Goal: Task Accomplishment & Management: Complete application form

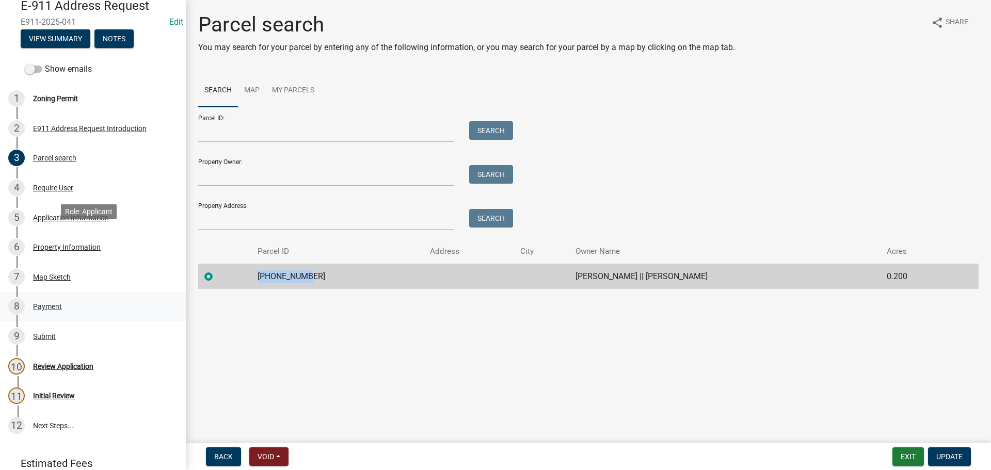
scroll to position [146, 0]
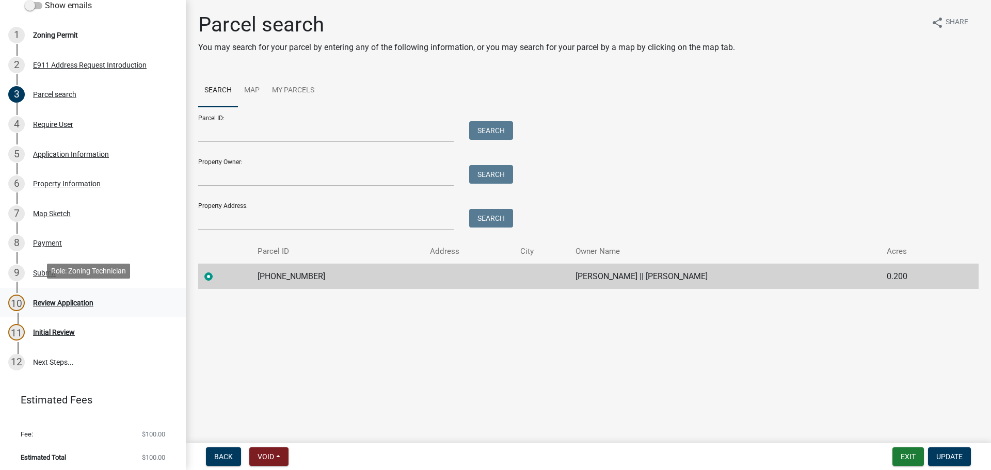
click at [75, 301] on div "Review Application" at bounding box center [63, 302] width 60 height 7
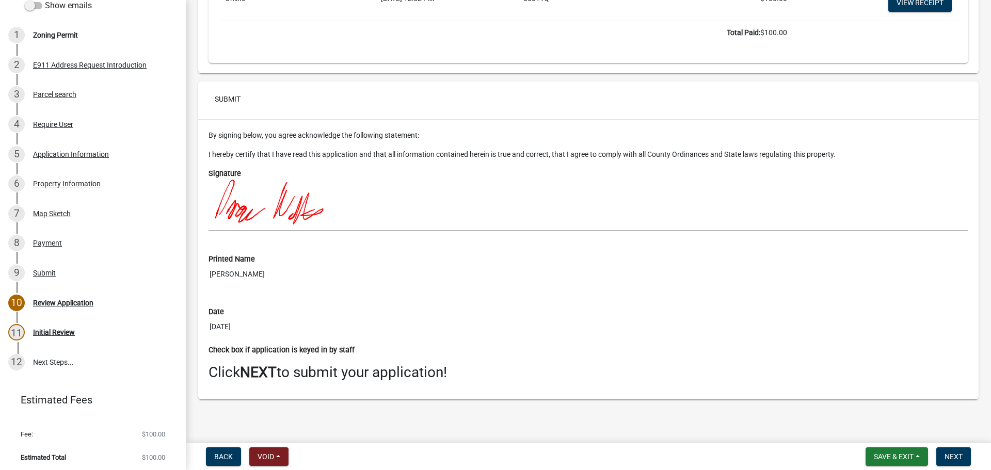
scroll to position [2916, 0]
click at [957, 452] on button "Next" at bounding box center [953, 456] width 35 height 19
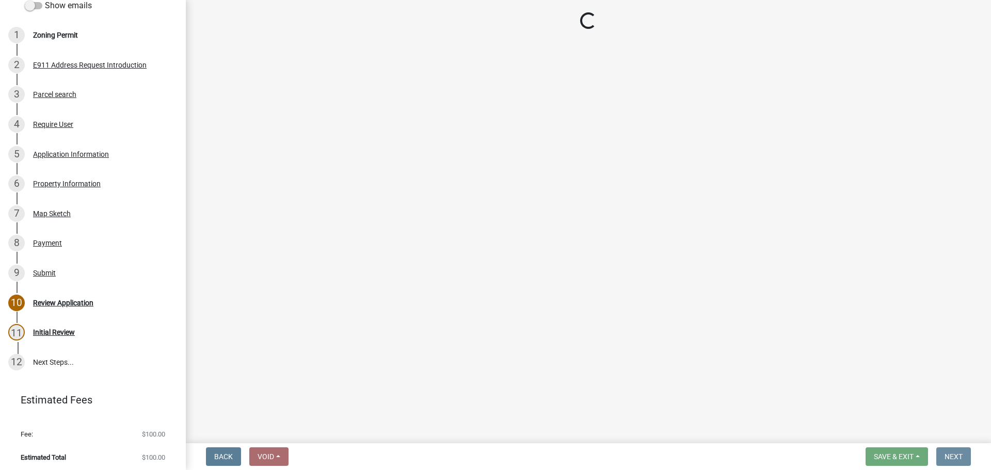
scroll to position [0, 0]
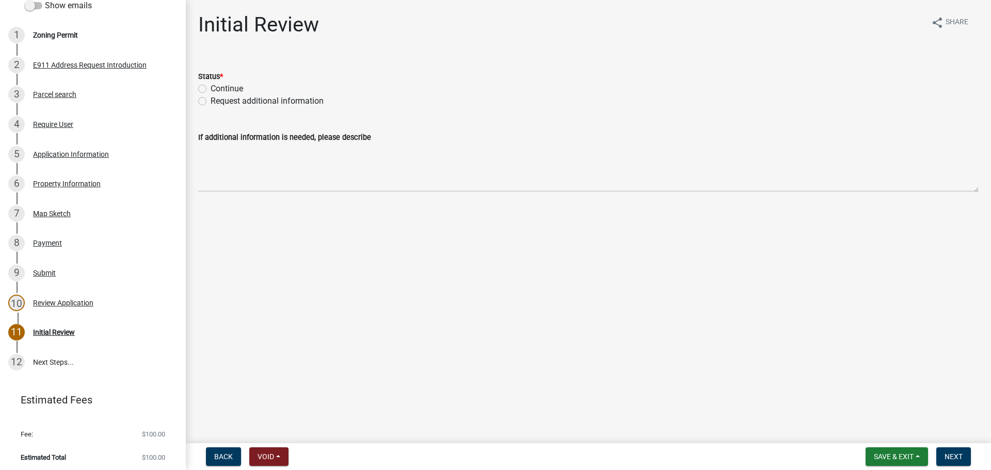
click at [208, 86] on div "Continue" at bounding box center [588, 89] width 780 height 12
click at [211, 87] on label "Continue" at bounding box center [227, 89] width 33 height 12
click at [211, 87] on input "Continue" at bounding box center [214, 86] width 7 height 7
radio input "true"
drag, startPoint x: 953, startPoint y: 452, endPoint x: 948, endPoint y: 447, distance: 7.3
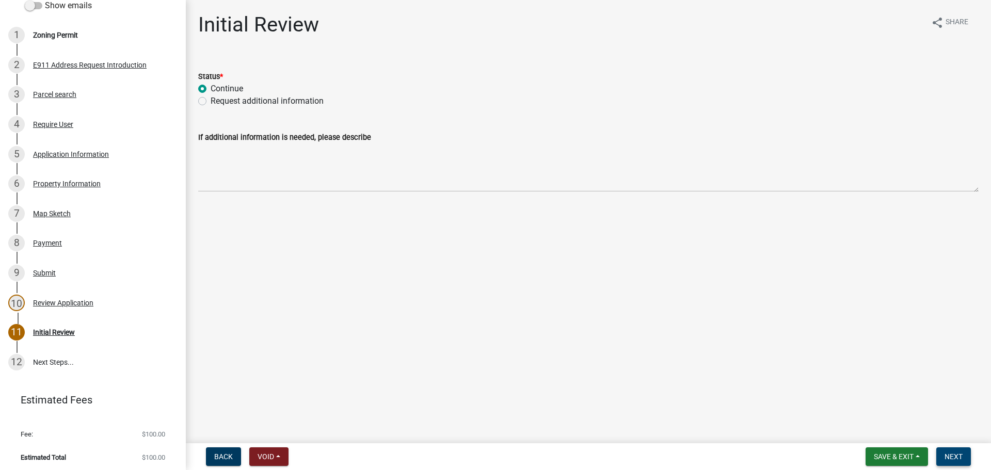
click at [953, 453] on span "Next" at bounding box center [953, 457] width 18 height 8
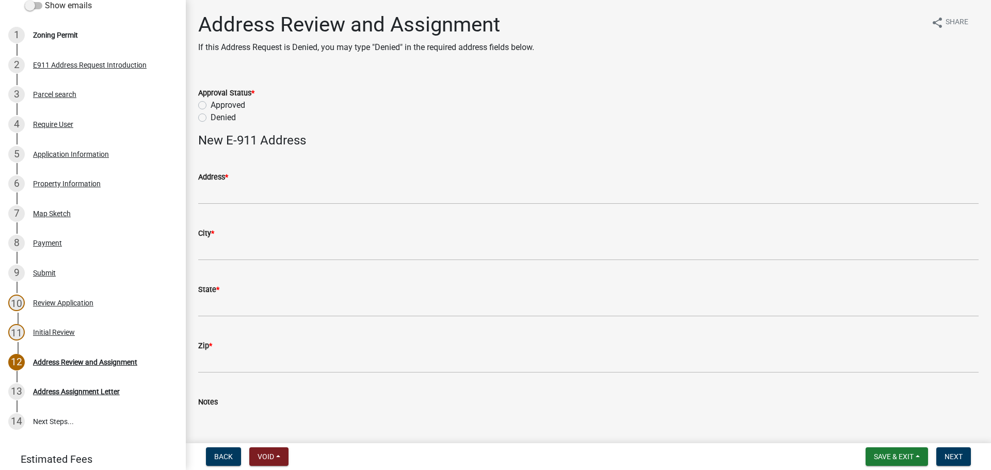
click at [234, 103] on label "Approved" at bounding box center [228, 105] width 35 height 12
click at [217, 103] on input "Approved" at bounding box center [214, 102] width 7 height 7
radio input "true"
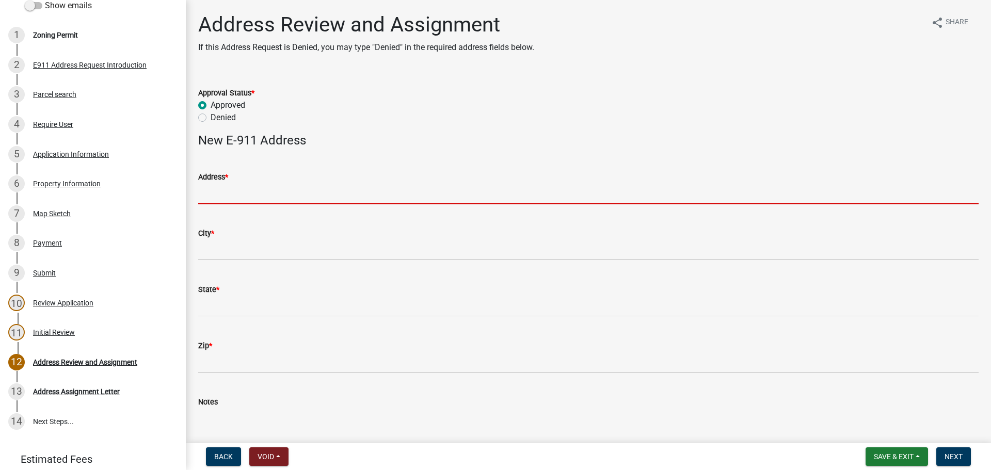
click at [227, 189] on input "Address *" at bounding box center [588, 193] width 780 height 21
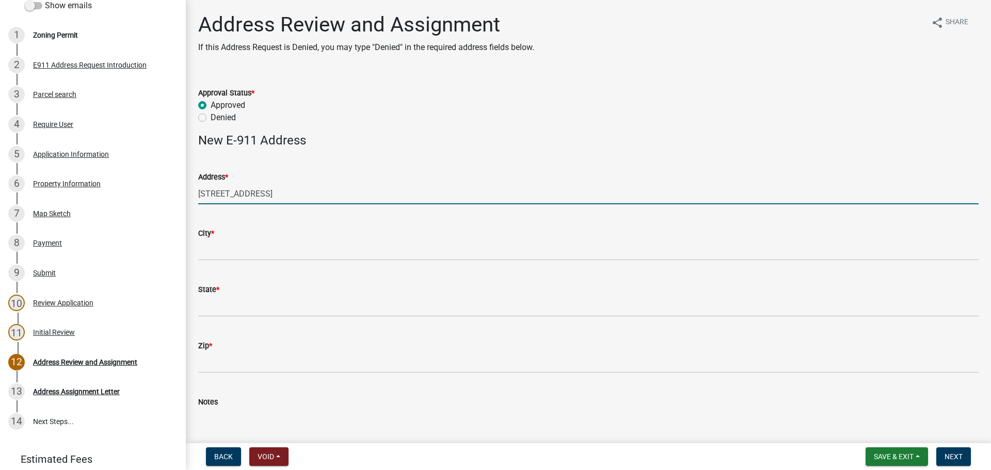
type input "[STREET_ADDRESS]"
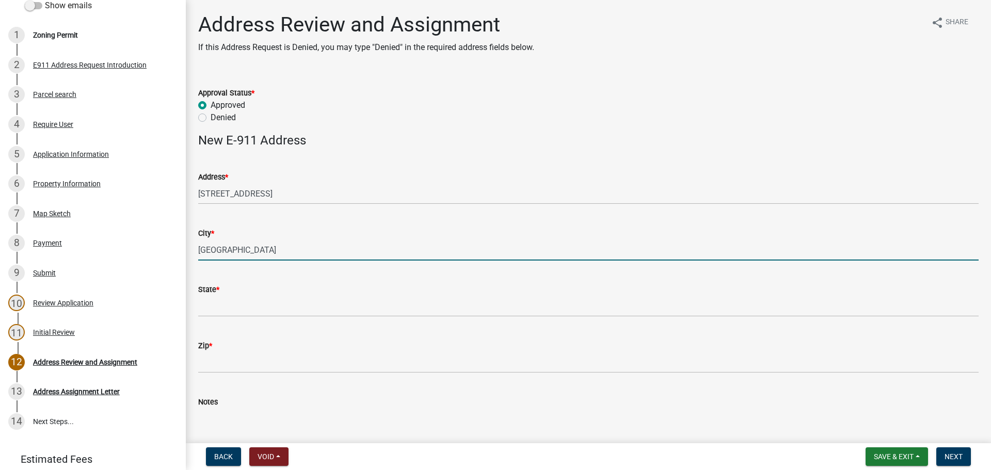
type input "[GEOGRAPHIC_DATA]"
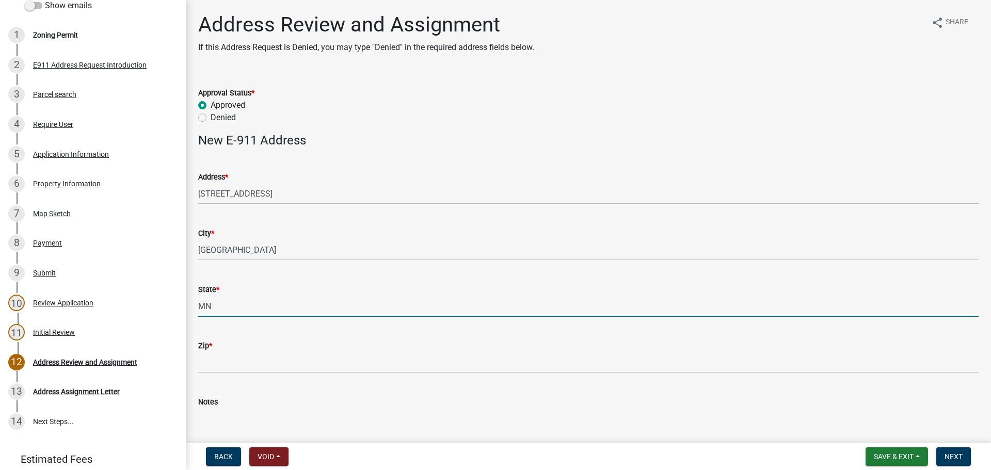
type input "MN"
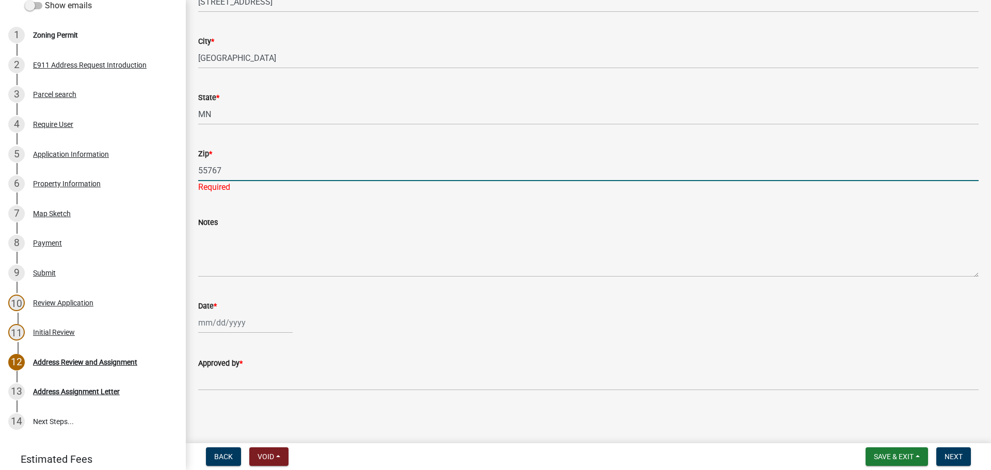
type input "55767"
click at [227, 314] on div at bounding box center [245, 322] width 94 height 21
select select "9"
select select "2025"
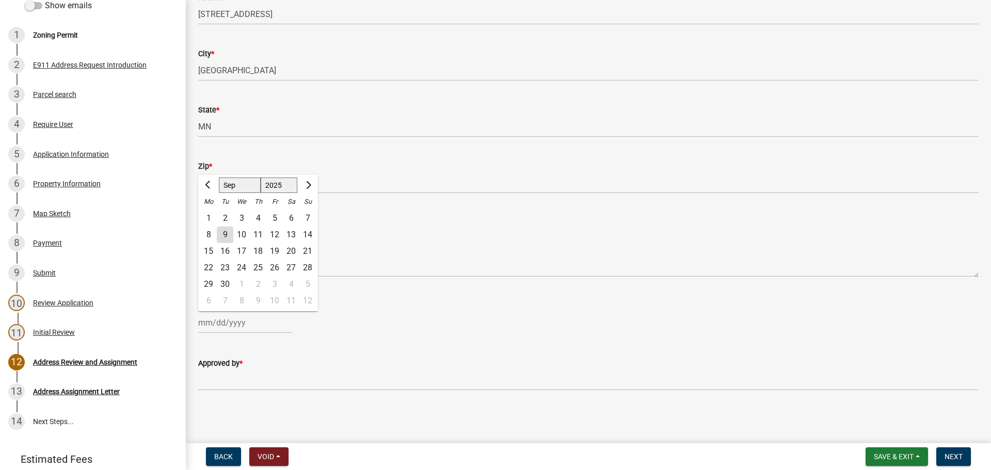
scroll to position [180, 0]
click at [225, 234] on div "9" at bounding box center [225, 235] width 17 height 17
type input "[DATE]"
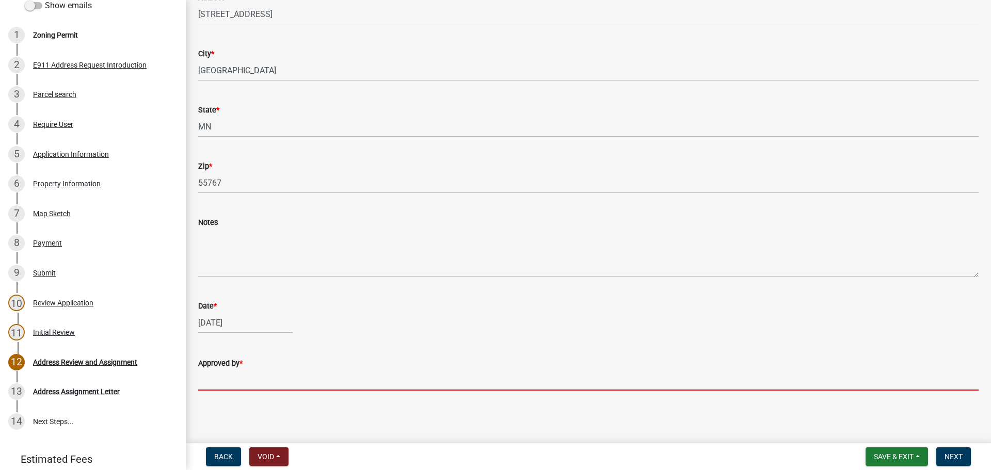
click at [222, 376] on input "Approved by *" at bounding box center [588, 380] width 780 height 21
type input "[PERSON_NAME]"
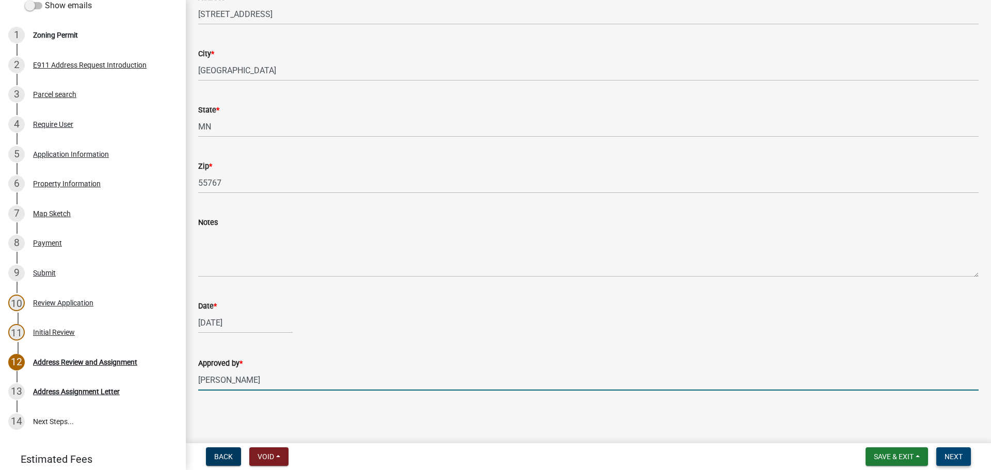
click at [954, 454] on span "Next" at bounding box center [953, 457] width 18 height 8
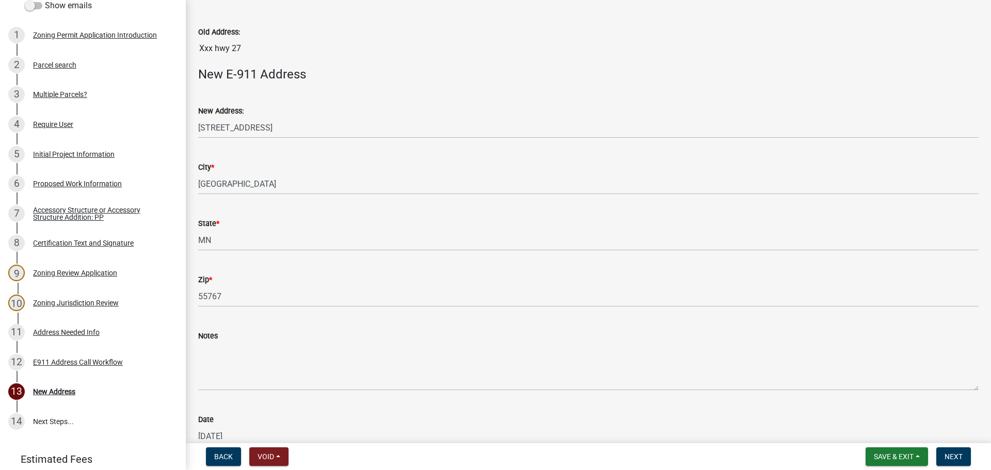
scroll to position [0, 0]
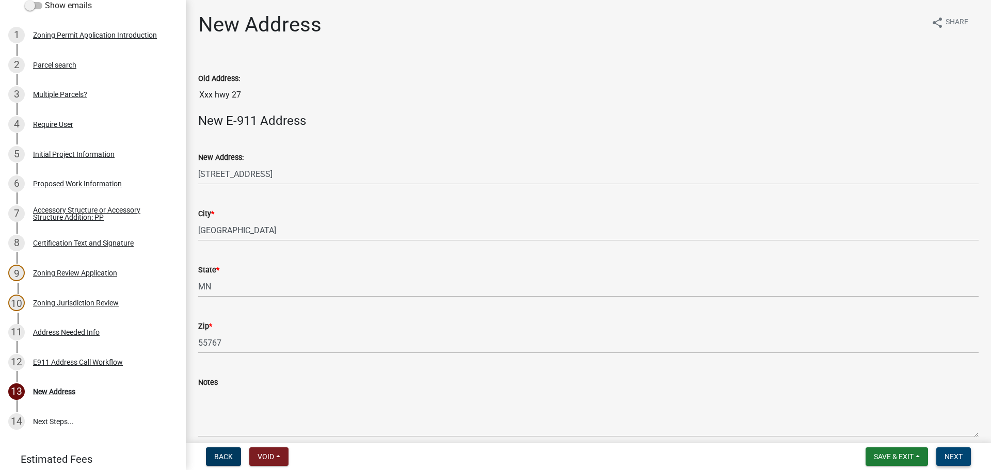
click at [964, 452] on button "Next" at bounding box center [953, 456] width 35 height 19
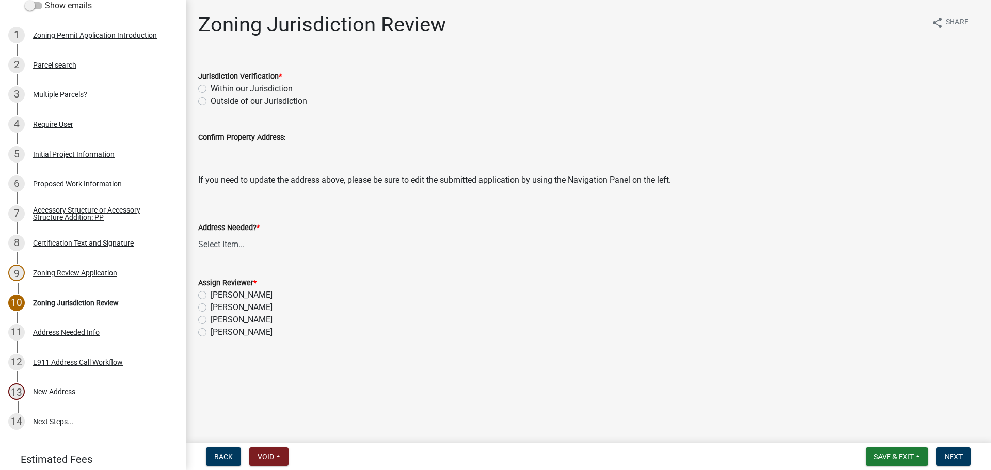
click at [244, 104] on label "Outside of our Jurisdiction" at bounding box center [259, 101] width 97 height 12
click at [217, 102] on input "Outside of our Jurisdiction" at bounding box center [214, 98] width 7 height 7
radio input "true"
click at [211, 321] on label "[PERSON_NAME]" at bounding box center [242, 320] width 62 height 12
click at [211, 321] on input "[PERSON_NAME]" at bounding box center [214, 317] width 7 height 7
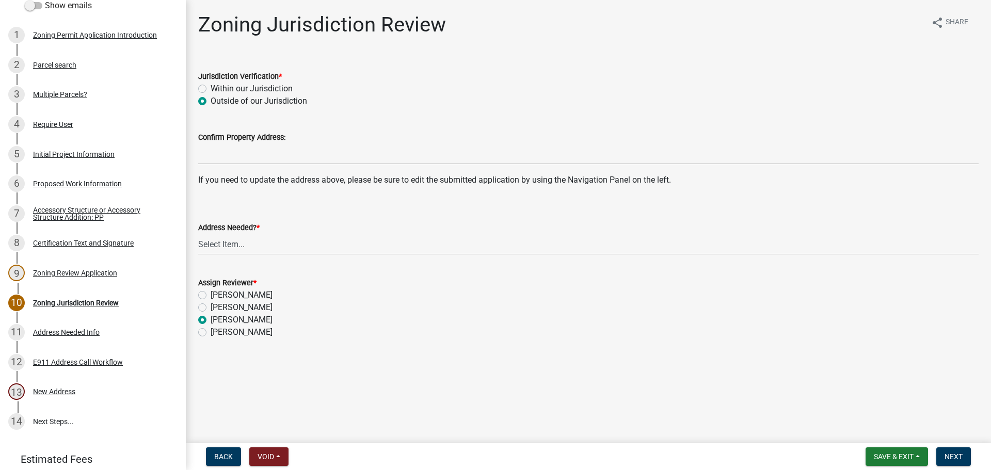
radio input "true"
click at [222, 250] on select "Select Item... Yes No" at bounding box center [588, 244] width 780 height 21
click at [221, 252] on select "Select Item... Yes No" at bounding box center [588, 244] width 780 height 21
click at [203, 319] on div "Assign Reviewer * [PERSON_NAME] [PERSON_NAME] [PERSON_NAME] [PERSON_NAME]" at bounding box center [588, 308] width 780 height 62
click at [211, 340] on label "[PERSON_NAME]" at bounding box center [242, 340] width 62 height 12
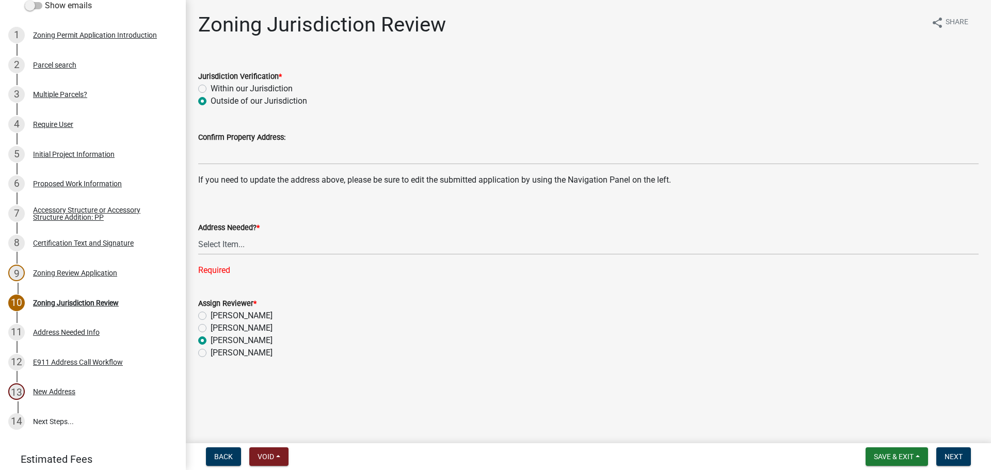
click at [211, 340] on input "[PERSON_NAME]" at bounding box center [214, 337] width 7 height 7
click at [211, 328] on label "[PERSON_NAME]" at bounding box center [242, 328] width 62 height 12
click at [211, 328] on input "[PERSON_NAME]" at bounding box center [214, 325] width 7 height 7
radio input "true"
click at [211, 340] on label "[PERSON_NAME]" at bounding box center [242, 340] width 62 height 12
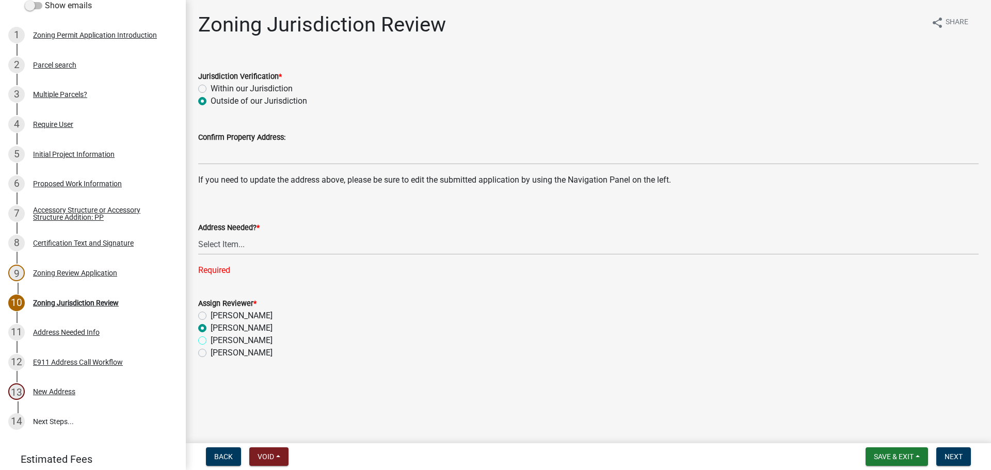
click at [211, 340] on input "[PERSON_NAME]" at bounding box center [214, 337] width 7 height 7
radio input "true"
click at [211, 90] on label "Within our Jurisdiction" at bounding box center [252, 89] width 82 height 12
click at [211, 89] on input "Within our Jurisdiction" at bounding box center [214, 86] width 7 height 7
radio input "true"
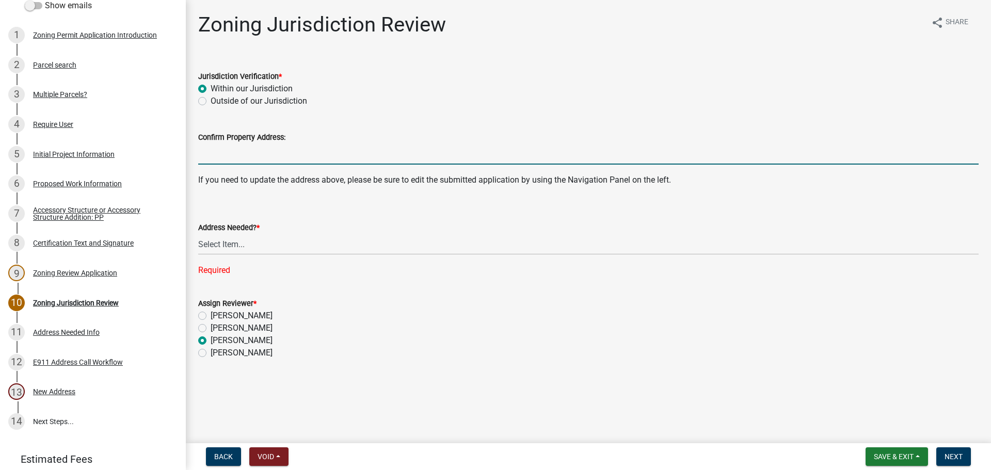
click at [223, 157] on input "Confirm Property Address:" at bounding box center [588, 153] width 780 height 21
type input "[STREET_ADDRESS]"
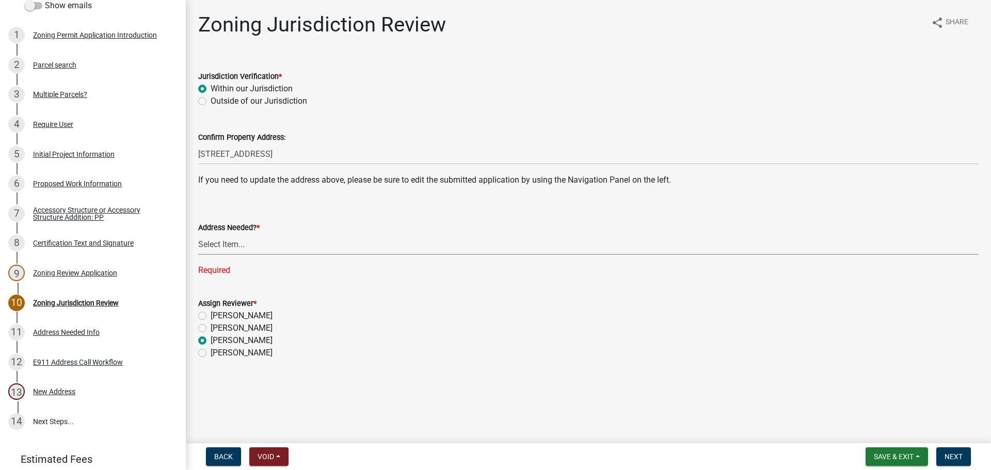
click at [220, 246] on select "Select Item... Yes No" at bounding box center [588, 244] width 780 height 21
click at [198, 234] on select "Select Item... Yes No" at bounding box center [588, 244] width 780 height 21
select select "9463c4a0-a671-4c40-af65-78f21d5a1cca"
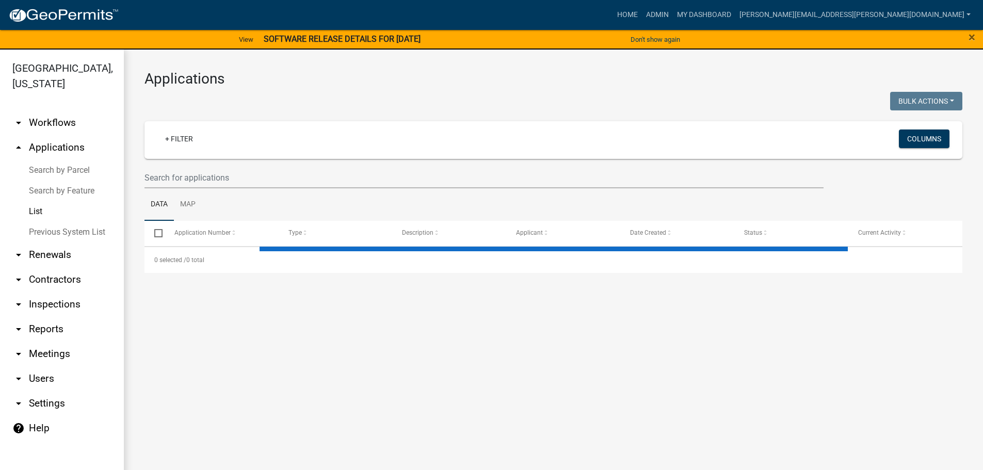
select select "3: 100"
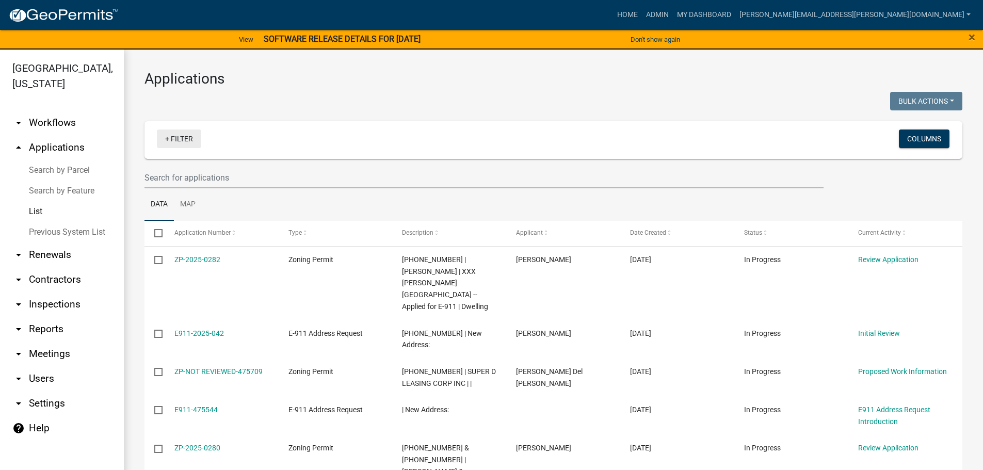
click at [180, 141] on link "+ Filter" at bounding box center [179, 139] width 44 height 19
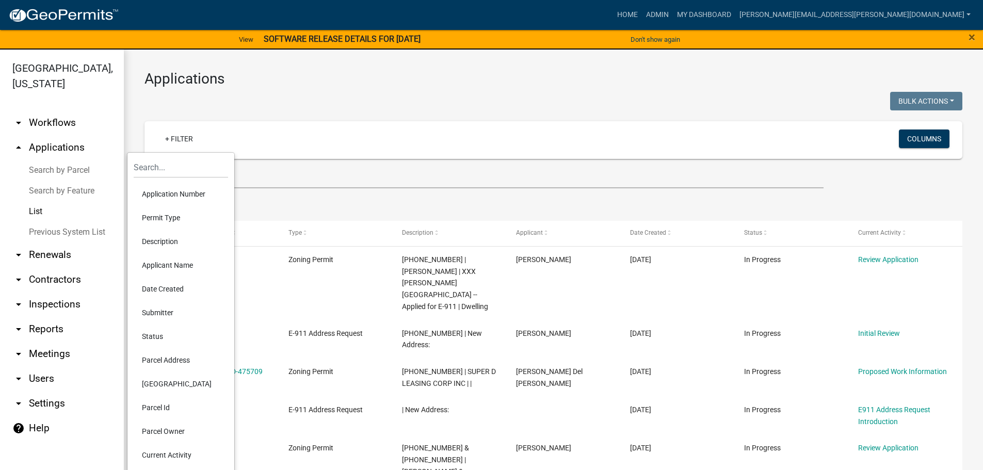
click at [174, 216] on li "Permit Type" at bounding box center [181, 218] width 94 height 24
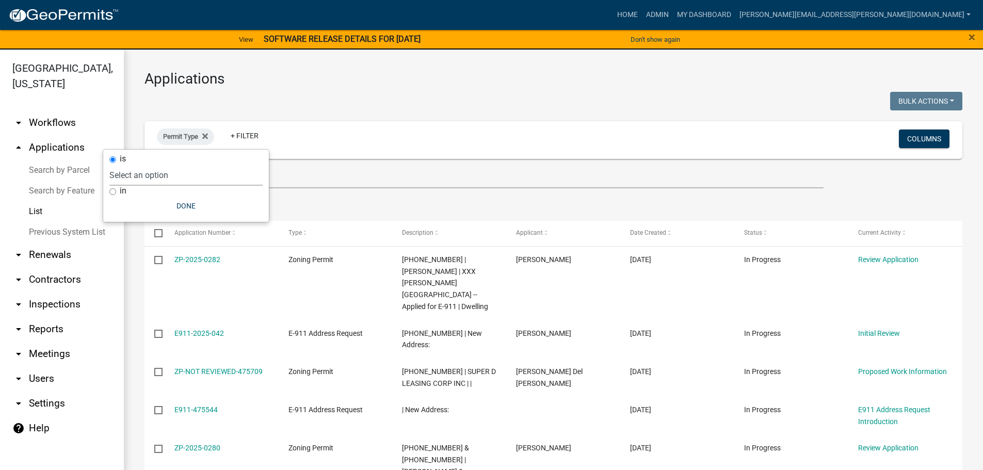
click at [189, 178] on select "Select an option Copy Of - Short Term [PERSON_NAME] DRAFT - CUP/IUP Application…" at bounding box center [185, 175] width 153 height 21
select select "89aa8290-0064-4f09-b800-24f466b336c2"
click at [148, 165] on select "Select an option Copy Of - Short Term [PERSON_NAME] DRAFT - CUP/IUP Application…" at bounding box center [185, 175] width 153 height 21
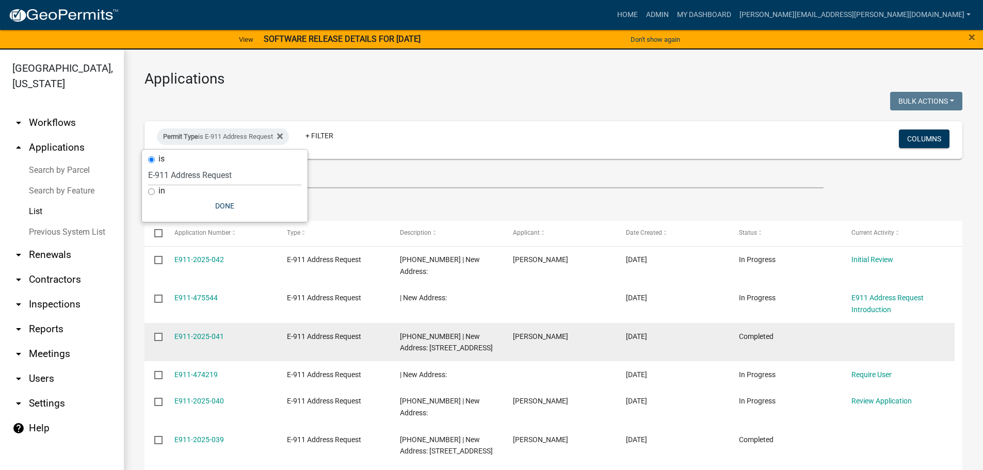
click at [186, 331] on div "E911-2025-041" at bounding box center [220, 337] width 93 height 12
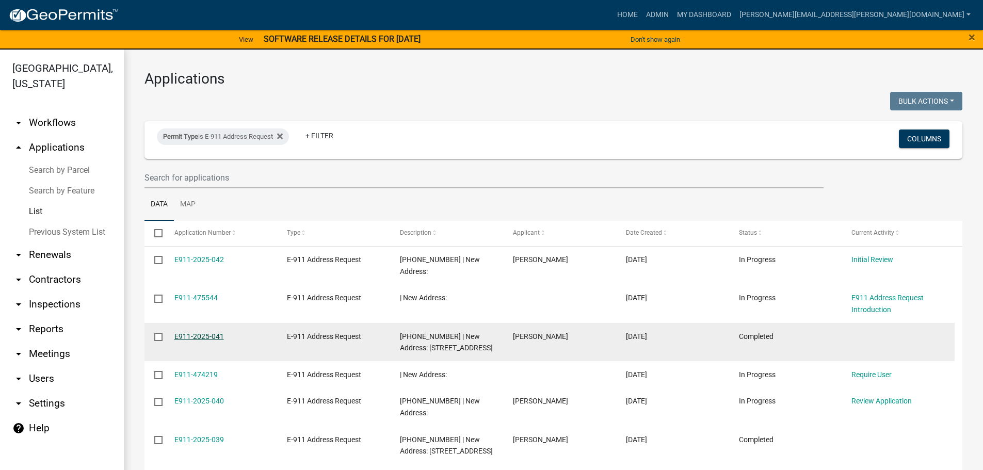
click at [189, 332] on link "E911-2025-041" at bounding box center [199, 336] width 50 height 8
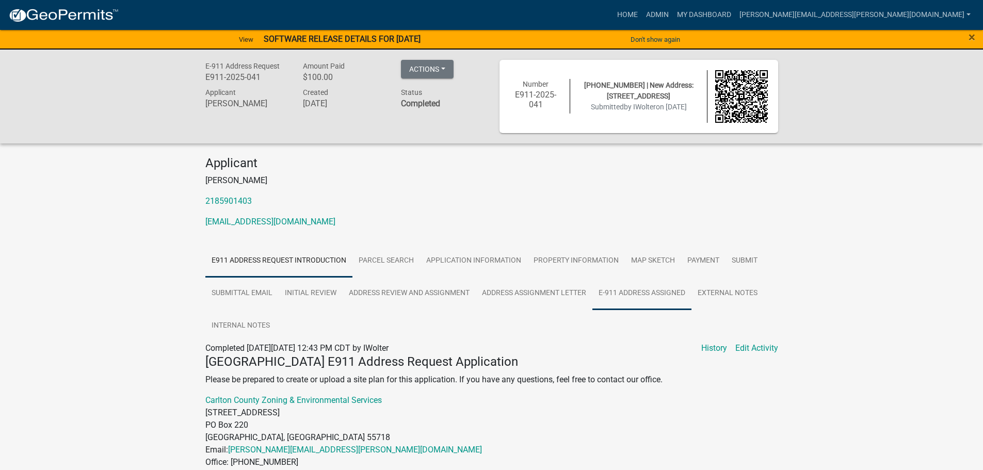
click at [651, 295] on link "E-911 Address Assigned" at bounding box center [642, 293] width 99 height 33
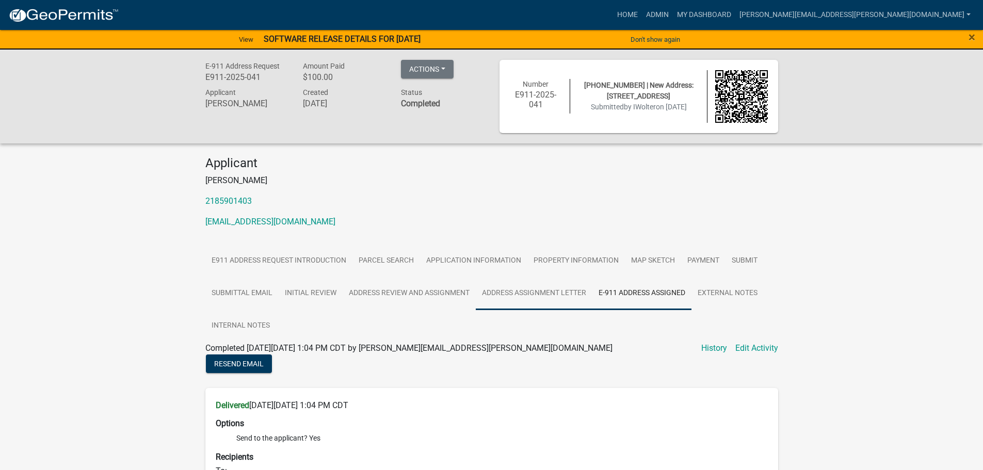
click at [515, 295] on link "Address Assignment Letter" at bounding box center [534, 293] width 117 height 33
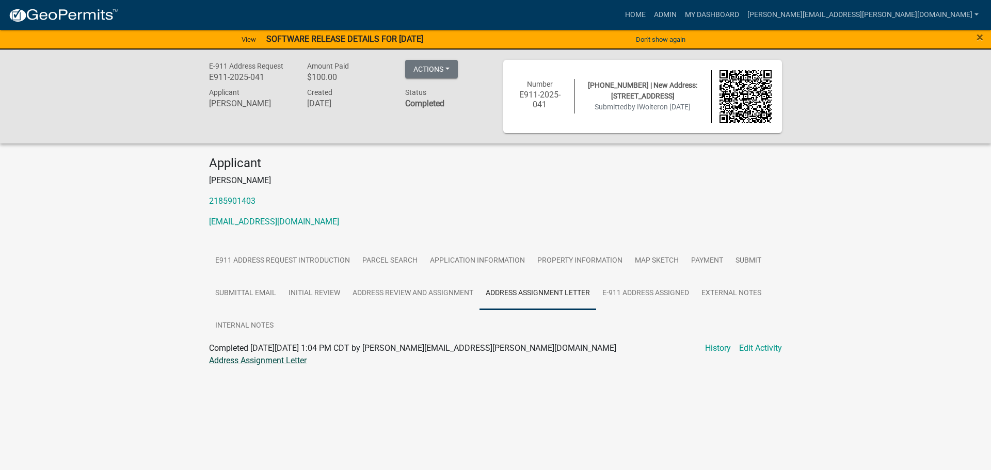
click at [236, 360] on link "Address Assignment Letter" at bounding box center [258, 361] width 98 height 10
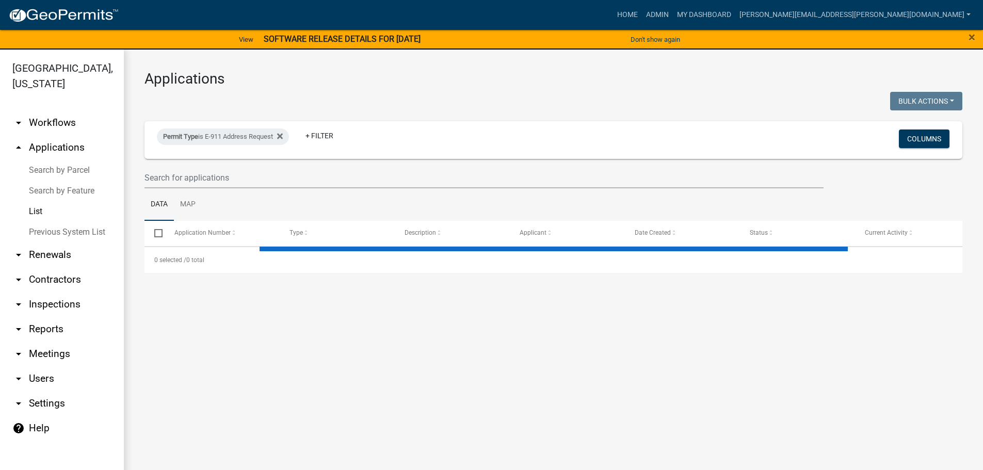
select select "3: 100"
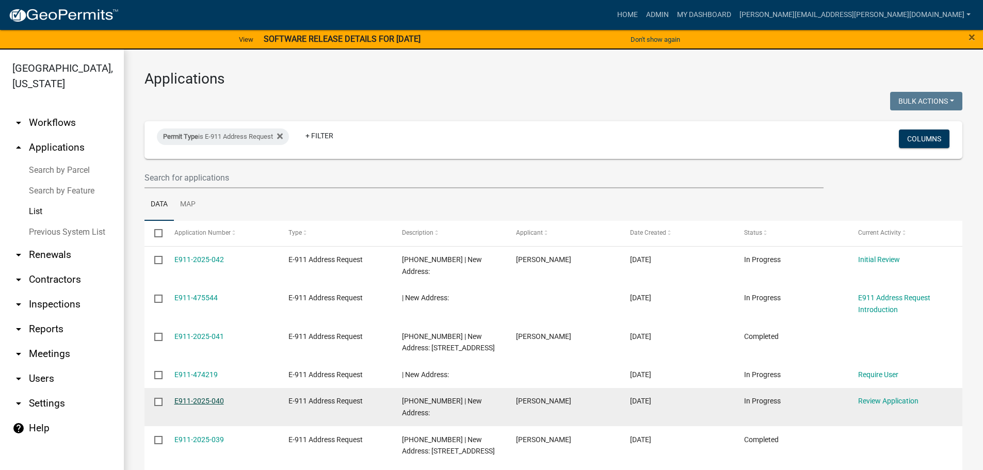
click at [214, 397] on link "E911-2025-040" at bounding box center [199, 401] width 50 height 8
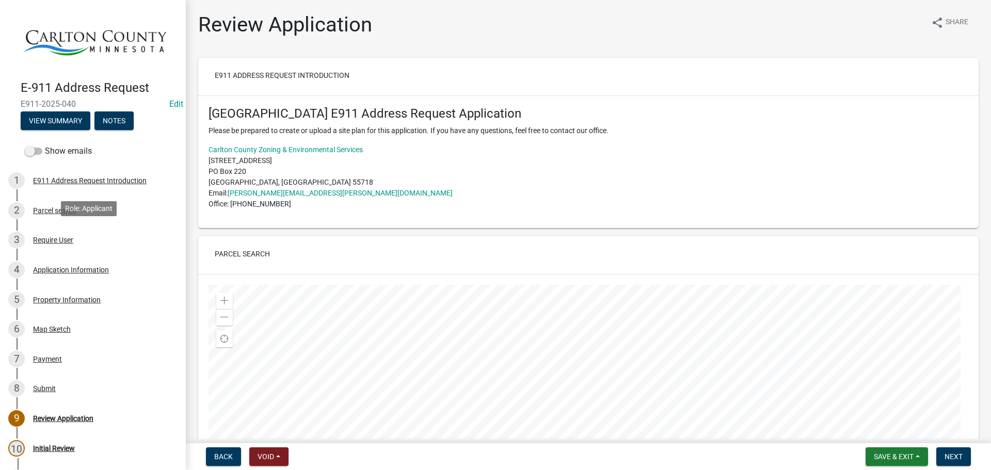
click at [65, 209] on div "Role: Applicant" at bounding box center [89, 208] width 56 height 15
click at [40, 202] on div "2 Parcel search" at bounding box center [88, 210] width 161 height 17
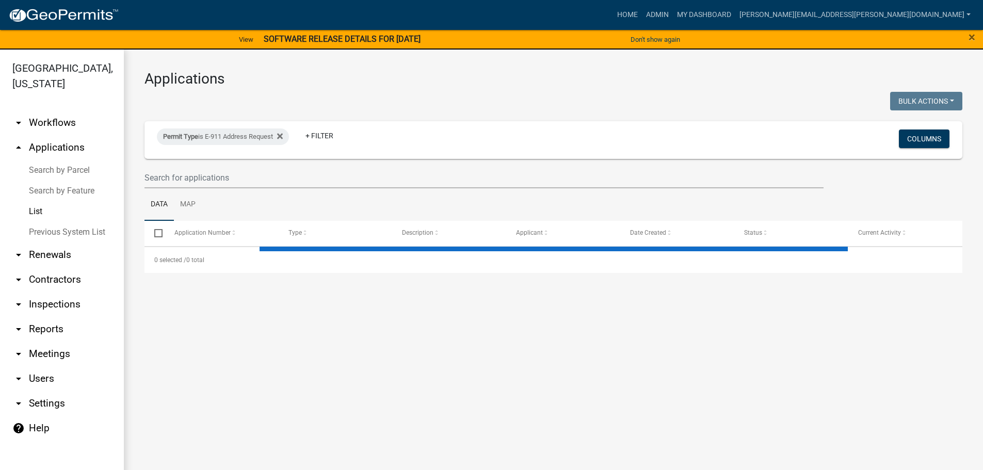
select select "3: 100"
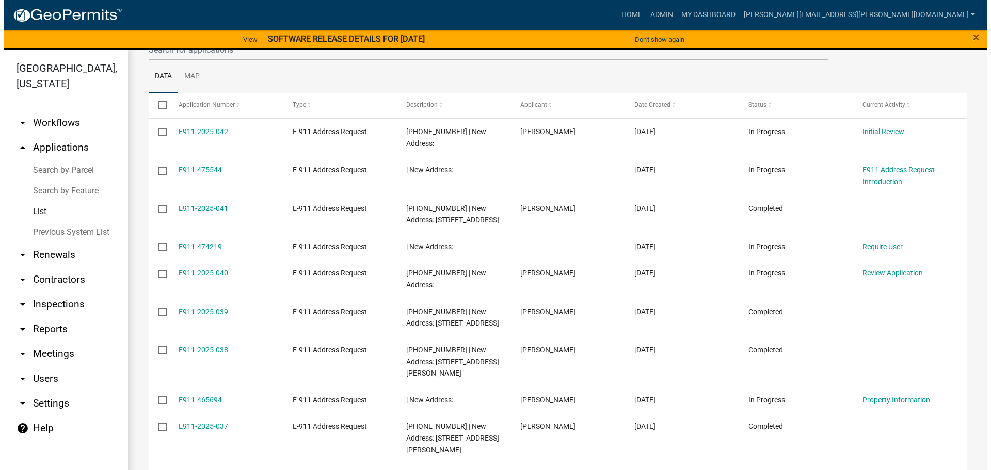
scroll to position [103, 0]
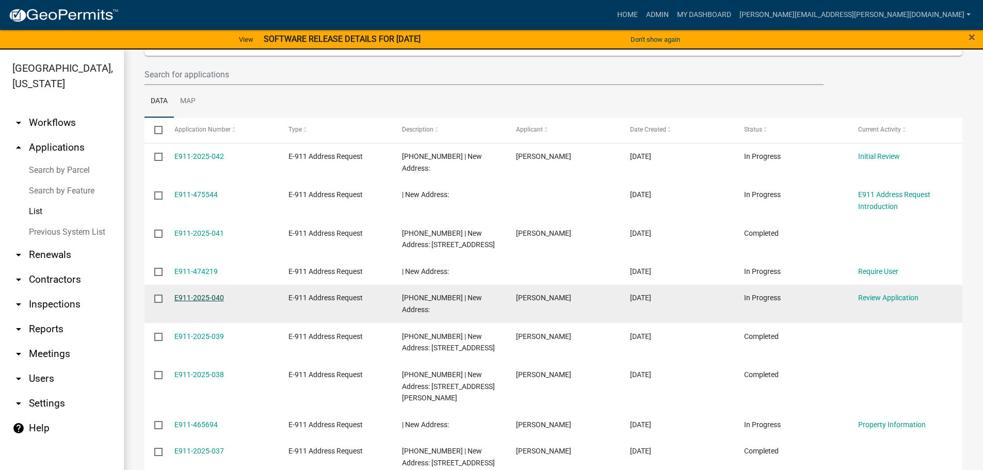
click at [196, 294] on link "E911-2025-040" at bounding box center [199, 298] width 50 height 8
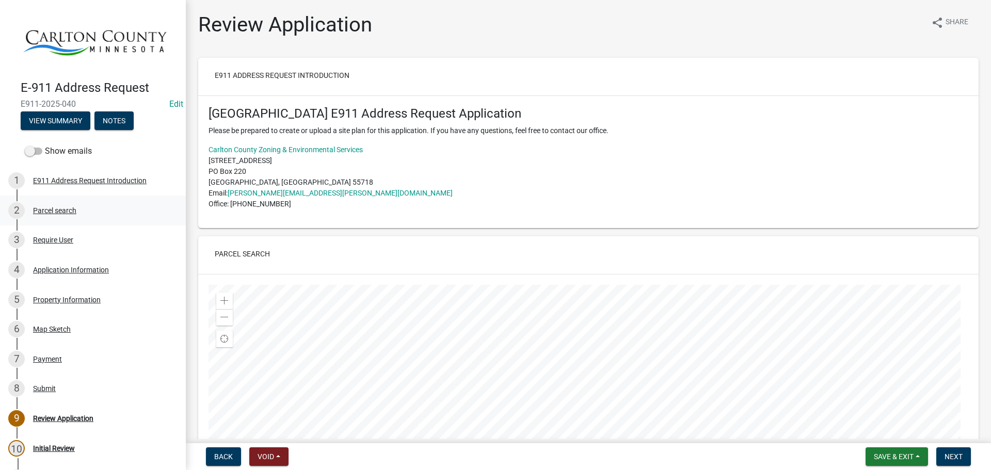
click at [52, 208] on div "Parcel search" at bounding box center [54, 210] width 43 height 7
